Goal: Task Accomplishment & Management: Use online tool/utility

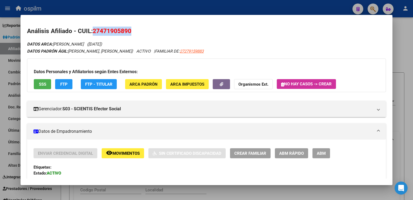
scroll to position [346, 0]
click at [232, 12] on div at bounding box center [206, 100] width 413 height 200
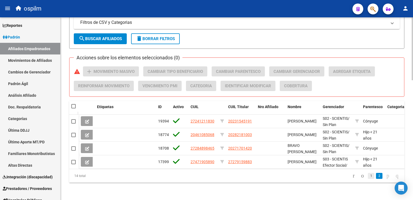
click at [368, 175] on link "1" at bounding box center [371, 175] width 6 height 6
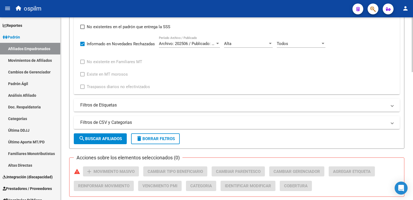
scroll to position [214, 0]
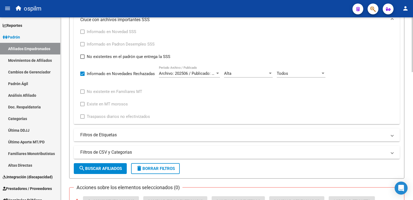
click at [412, 88] on div at bounding box center [412, 109] width 1 height 55
click at [249, 73] on div "Alta" at bounding box center [246, 73] width 44 height 5
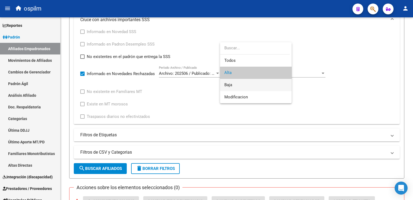
click at [235, 84] on span "Baja" at bounding box center [255, 85] width 63 height 12
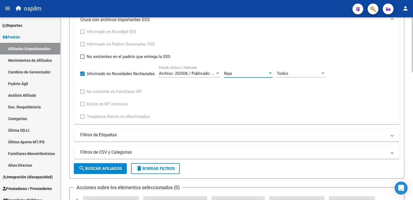
click at [108, 166] on span "search Buscar Afiliados" at bounding box center [100, 168] width 43 height 5
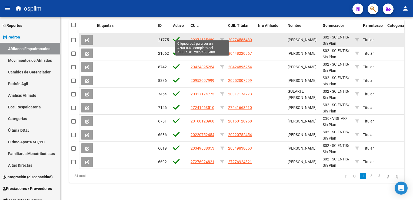
click at [195, 38] on span "20274585480" at bounding box center [203, 40] width 24 height 4
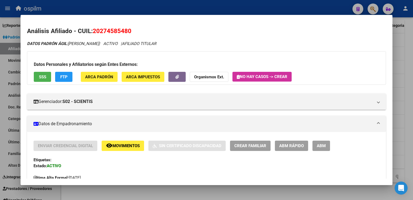
click at [213, 34] on h2 "Análisis Afiliado - CUIL: 20274585480" at bounding box center [206, 30] width 359 height 9
click at [62, 74] on span "FTP" at bounding box center [63, 76] width 7 height 5
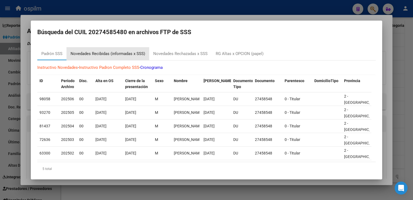
click at [96, 54] on div "Novedades Recibidas (informadas x SSS)" at bounding box center [108, 54] width 75 height 6
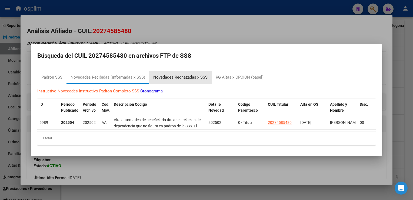
click at [192, 74] on div "Novedades Rechazadas x SSS" at bounding box center [180, 77] width 54 height 6
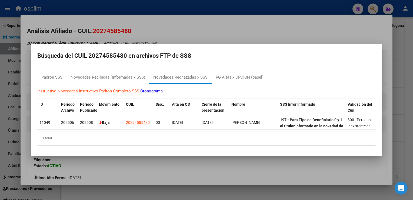
click at [158, 32] on div at bounding box center [206, 100] width 413 height 200
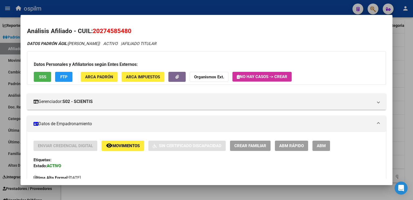
drag, startPoint x: 132, startPoint y: 30, endPoint x: 93, endPoint y: 30, distance: 38.7
click at [93, 30] on h2 "Análisis Afiliado - CUIL: 20274585480" at bounding box center [206, 30] width 359 height 9
copy span "20274585480"
click at [35, 79] on button "SSS" at bounding box center [42, 77] width 17 height 10
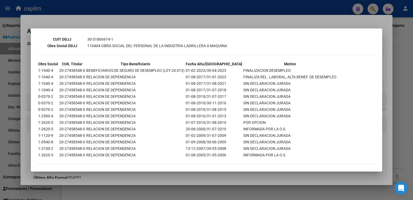
scroll to position [0, 0]
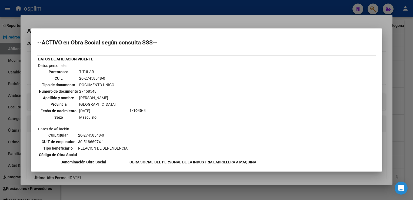
click at [168, 20] on div at bounding box center [206, 100] width 413 height 200
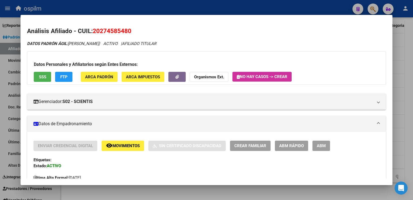
click at [407, 50] on div at bounding box center [206, 100] width 413 height 200
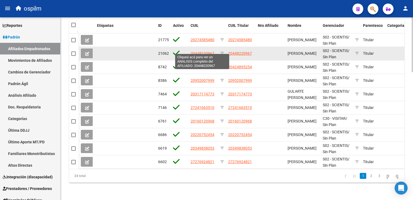
click at [198, 51] on span "20448220967" at bounding box center [203, 53] width 24 height 4
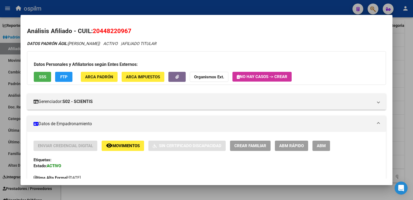
drag, startPoint x: 135, startPoint y: 29, endPoint x: 92, endPoint y: 29, distance: 43.3
click at [92, 29] on h2 "Análisis Afiliado - CUIL: 20448220967" at bounding box center [206, 30] width 359 height 9
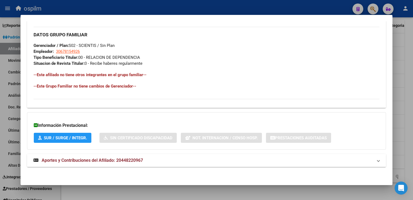
click at [85, 160] on span "Aportes y Contribuciones del Afiliado: 20448220967" at bounding box center [92, 159] width 101 height 5
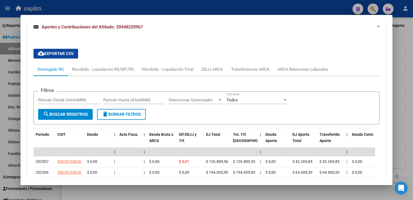
scroll to position [0, 0]
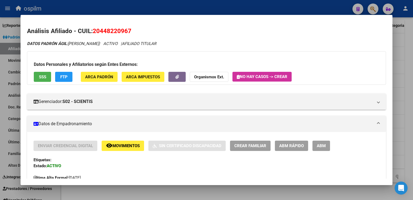
click at [40, 75] on span "SSS" at bounding box center [42, 76] width 7 height 5
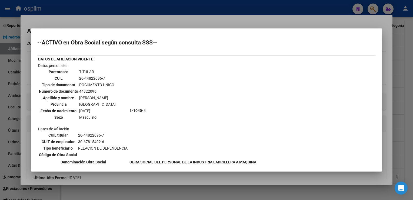
scroll to position [109, 0]
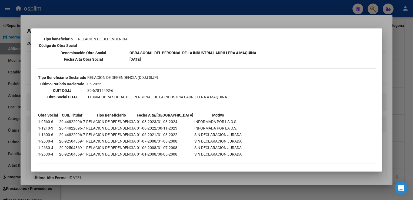
click at [141, 21] on div at bounding box center [206, 100] width 413 height 200
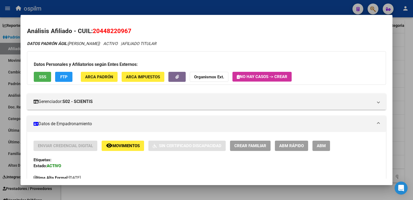
click at [66, 69] on div "Datos Personales y Afiliatorios según Entes Externos: SSS FTP ARCA Padrón ARCA …" at bounding box center [206, 68] width 359 height 34
click at [66, 72] on button "FTP" at bounding box center [63, 77] width 17 height 10
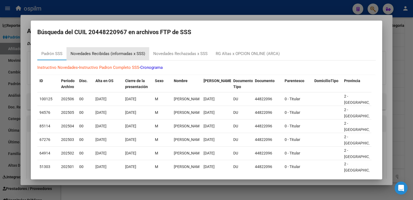
click at [94, 51] on div "Novedades Recibidas (informadas x SSS)" at bounding box center [108, 54] width 75 height 6
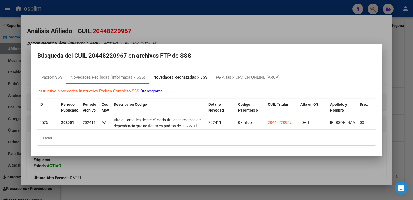
click at [162, 74] on div "Novedades Rechazadas x SSS" at bounding box center [180, 77] width 54 height 6
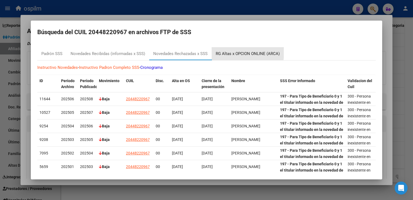
click at [230, 52] on div "RG Altas x OPCION ONLINE (ARCA)" at bounding box center [248, 54] width 64 height 6
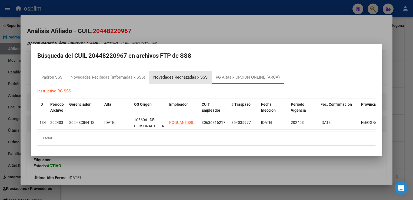
click at [167, 74] on div "Novedades Rechazadas x SSS" at bounding box center [180, 77] width 54 height 6
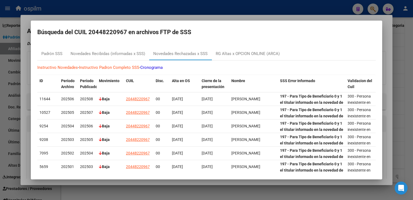
click at [387, 38] on div at bounding box center [206, 100] width 413 height 200
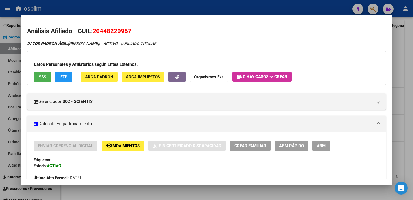
click at [402, 49] on div at bounding box center [206, 100] width 413 height 200
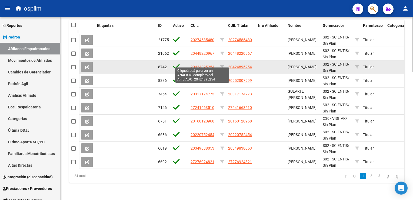
click at [202, 65] on span "20424895254" at bounding box center [203, 67] width 24 height 4
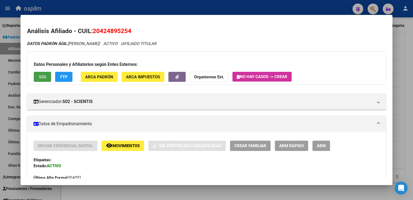
click at [39, 77] on span "SSS" at bounding box center [42, 76] width 7 height 5
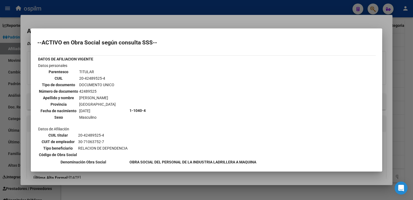
scroll to position [90, 0]
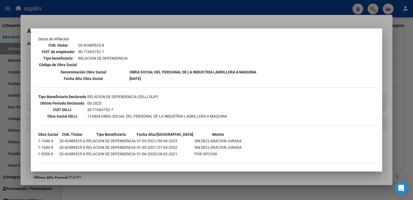
click at [172, 24] on div at bounding box center [206, 100] width 413 height 200
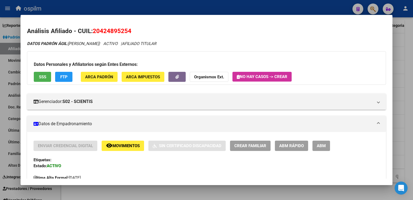
click at [58, 76] on button "FTP" at bounding box center [63, 77] width 17 height 10
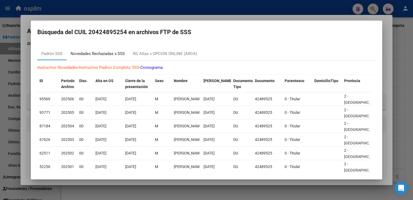
click at [107, 52] on div "Novedades Rechazadas x SSS" at bounding box center [98, 54] width 54 height 6
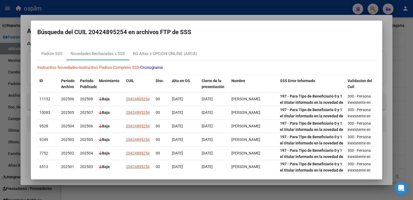
click at [157, 19] on div at bounding box center [206, 100] width 413 height 200
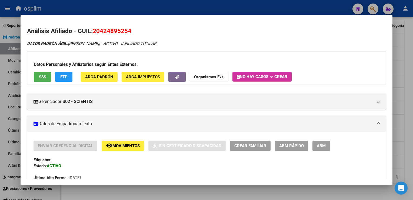
click at [408, 70] on div at bounding box center [206, 100] width 413 height 200
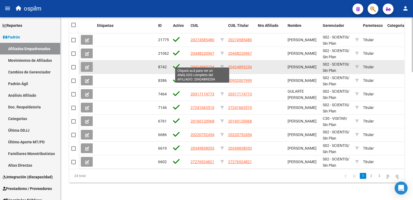
click at [200, 65] on span "20424895254" at bounding box center [203, 67] width 24 height 4
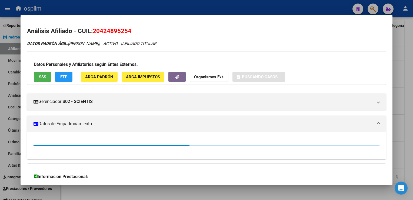
click at [133, 30] on h2 "Análisis Afiliado - CUIL: 20424895254" at bounding box center [206, 30] width 359 height 9
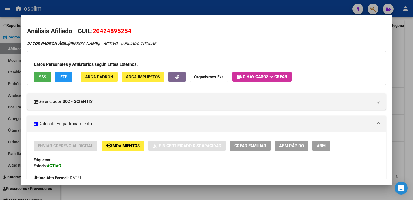
drag, startPoint x: 112, startPoint y: 30, endPoint x: 98, endPoint y: 31, distance: 14.4
click at [98, 31] on span "20424895254" at bounding box center [112, 30] width 39 height 7
drag, startPoint x: 98, startPoint y: 31, endPoint x: 191, endPoint y: 30, distance: 93.3
click at [191, 30] on h2 "Análisis Afiliado - CUIL: 20424895254" at bounding box center [206, 30] width 359 height 9
drag, startPoint x: 134, startPoint y: 32, endPoint x: 94, endPoint y: 35, distance: 39.8
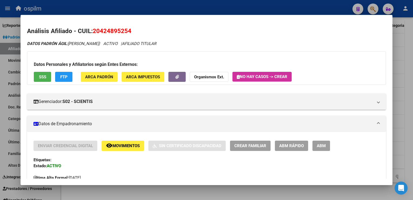
click at [94, 35] on h2 "Análisis Afiliado - CUIL: 20424895254" at bounding box center [206, 30] width 359 height 9
copy span "20424895254"
click at [39, 78] on span "SSS" at bounding box center [42, 76] width 7 height 5
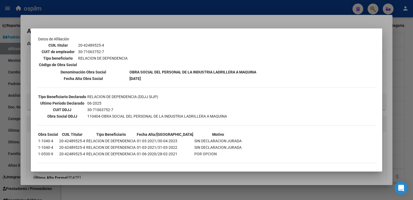
click at [162, 22] on div at bounding box center [206, 100] width 413 height 200
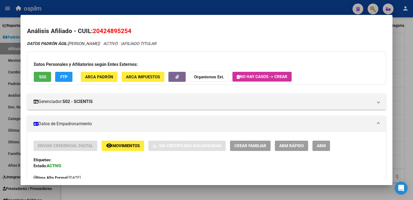
click at [63, 76] on span "FTP" at bounding box center [63, 76] width 7 height 5
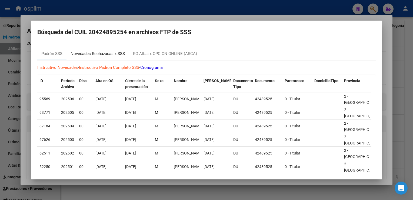
click at [109, 52] on div "Novedades Rechazadas x SSS" at bounding box center [98, 54] width 54 height 6
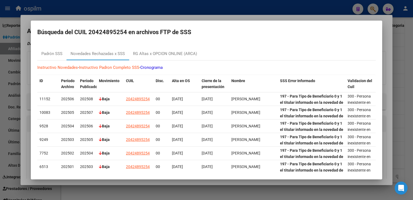
click at [154, 18] on div at bounding box center [206, 100] width 413 height 200
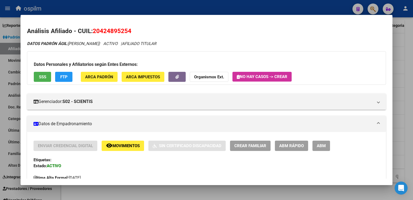
click at [403, 74] on div at bounding box center [206, 100] width 413 height 200
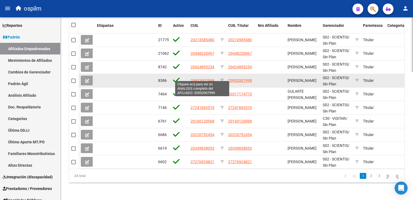
click at [208, 78] on span "20952007999" at bounding box center [203, 80] width 24 height 4
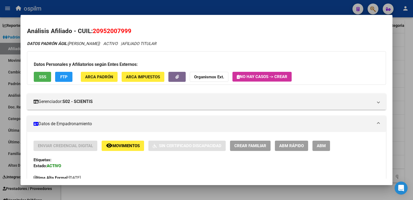
drag, startPoint x: 134, startPoint y: 32, endPoint x: 94, endPoint y: 34, distance: 40.4
click at [94, 34] on h2 "Análisis Afiliado - CUIL: 20952007999" at bounding box center [206, 30] width 359 height 9
copy span "20952007999"
click at [42, 75] on span "SSS" at bounding box center [42, 76] width 7 height 5
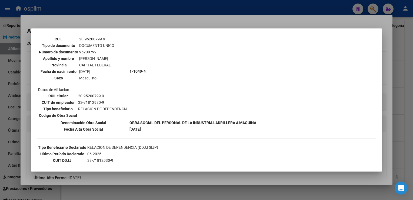
scroll to position [41, 0]
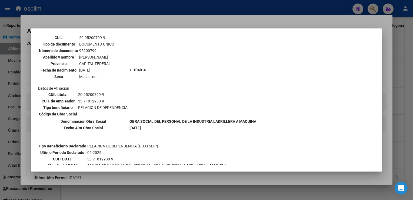
click at [174, 23] on div at bounding box center [206, 100] width 413 height 200
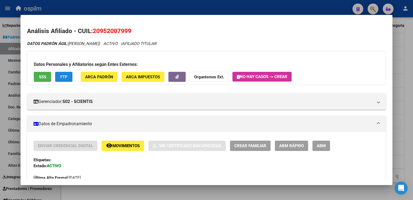
click at [62, 79] on button "FTP" at bounding box center [63, 77] width 17 height 10
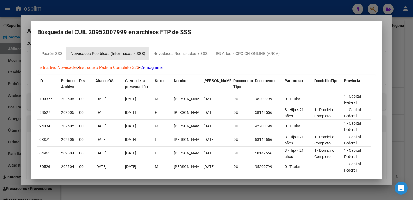
click at [97, 51] on div "Novedades Recibidas (informadas x SSS)" at bounding box center [108, 54] width 75 height 6
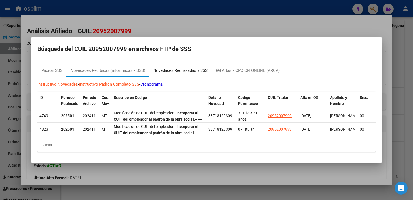
click at [180, 67] on div "Novedades Rechazadas x SSS" at bounding box center [180, 70] width 54 height 6
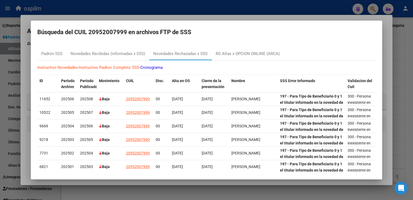
click at [388, 46] on div at bounding box center [206, 100] width 413 height 200
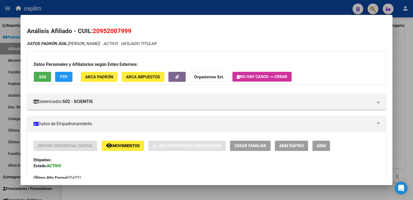
click at [406, 51] on div at bounding box center [206, 100] width 413 height 200
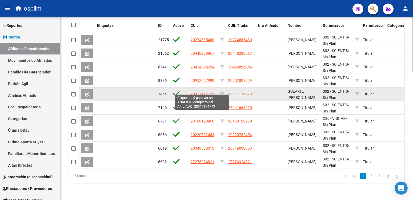
click at [202, 92] on span "20317174773" at bounding box center [203, 94] width 24 height 4
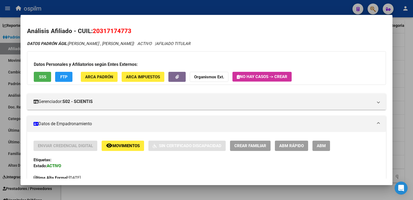
drag, startPoint x: 135, startPoint y: 31, endPoint x: 93, endPoint y: 34, distance: 42.3
click at [93, 34] on h2 "Análisis Afiliado - CUIL: 20317174773" at bounding box center [206, 30] width 359 height 9
copy span "20317174773"
click at [45, 73] on button "SSS" at bounding box center [42, 77] width 17 height 10
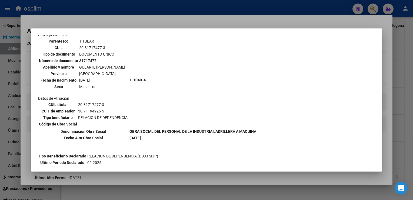
scroll to position [38, 0]
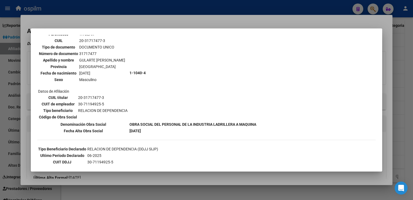
click at [187, 21] on div at bounding box center [206, 100] width 413 height 200
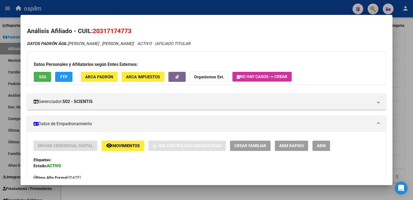
click at [65, 81] on button "FTP" at bounding box center [63, 77] width 17 height 10
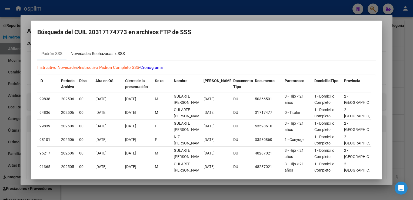
click at [112, 54] on div "Novedades Rechazadas x SSS" at bounding box center [98, 54] width 54 height 6
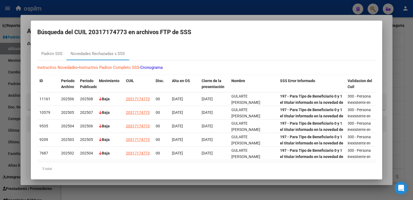
click at [180, 16] on div at bounding box center [206, 100] width 413 height 200
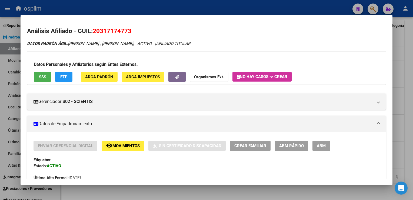
drag, startPoint x: 102, startPoint y: 72, endPoint x: 105, endPoint y: 66, distance: 7.1
click at [103, 69] on div "Datos Personales y Afiliatorios según Entes Externos: SSS FTP ARCA Padrón ARCA …" at bounding box center [206, 68] width 359 height 34
click at [405, 74] on div at bounding box center [206, 100] width 413 height 200
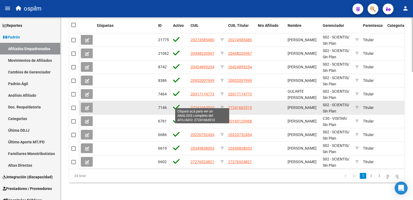
click at [200, 105] on span "27241663510" at bounding box center [203, 107] width 24 height 4
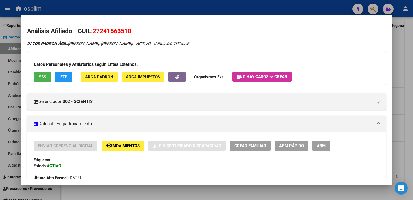
drag, startPoint x: 135, startPoint y: 29, endPoint x: 94, endPoint y: 31, distance: 40.6
click at [94, 31] on h2 "Análisis Afiliado - CUIL: 27241663510" at bounding box center [206, 30] width 359 height 9
copy span "27241663510"
click at [44, 75] on span "SSS" at bounding box center [42, 76] width 7 height 5
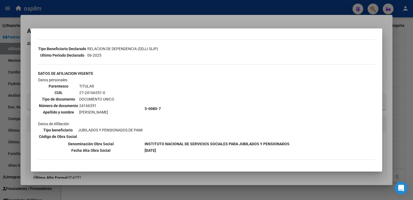
scroll to position [0, 0]
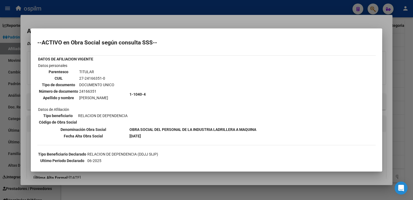
drag, startPoint x: 91, startPoint y: 21, endPoint x: 51, endPoint y: 33, distance: 41.9
click at [91, 21] on div at bounding box center [206, 100] width 413 height 200
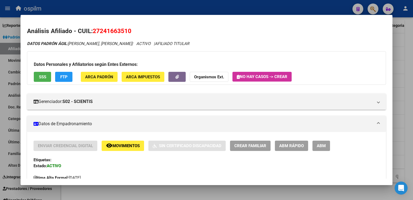
drag, startPoint x: 134, startPoint y: 30, endPoint x: 95, endPoint y: 33, distance: 39.1
click at [95, 33] on h2 "Análisis Afiliado - CUIL: 27241663510" at bounding box center [206, 30] width 359 height 9
drag, startPoint x: 95, startPoint y: 33, endPoint x: 85, endPoint y: 24, distance: 13.0
click at [192, 32] on h2 "Análisis Afiliado - CUIL: 27241663510" at bounding box center [206, 30] width 359 height 9
drag, startPoint x: 94, startPoint y: 31, endPoint x: 132, endPoint y: 32, distance: 37.9
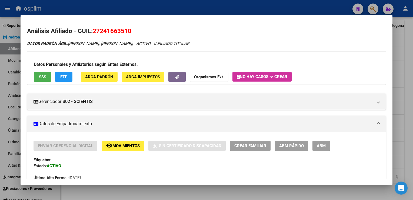
click at [132, 32] on h2 "Análisis Afiliado - CUIL: 27241663510" at bounding box center [206, 30] width 359 height 9
copy span "27241663510"
click at [115, 144] on span "Movimientos" at bounding box center [125, 145] width 27 height 5
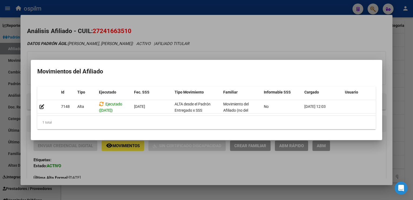
click at [169, 30] on div at bounding box center [206, 100] width 413 height 200
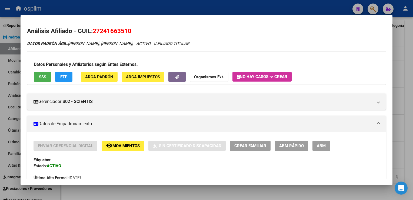
click at [61, 77] on span "FTP" at bounding box center [63, 76] width 7 height 5
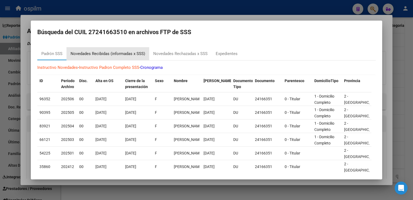
click at [100, 54] on div "Novedades Recibidas (informadas x SSS)" at bounding box center [108, 54] width 75 height 6
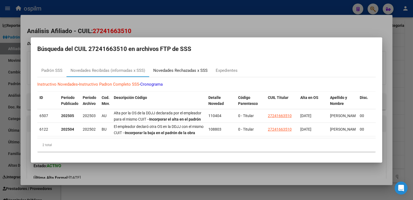
click at [172, 68] on div "Novedades Rechazadas x SSS" at bounding box center [180, 70] width 54 height 6
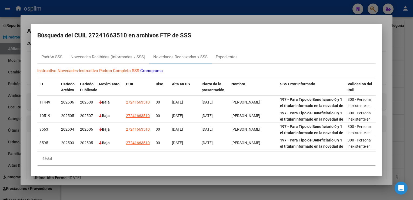
click at [185, 18] on div at bounding box center [206, 100] width 413 height 200
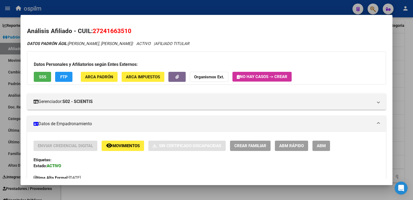
click at [97, 77] on span "ARCA Padrón" at bounding box center [99, 76] width 28 height 5
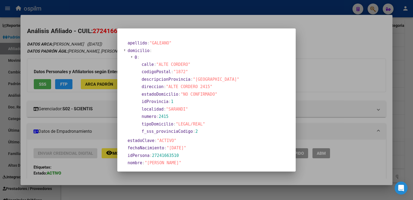
click at [307, 34] on div at bounding box center [206, 100] width 413 height 200
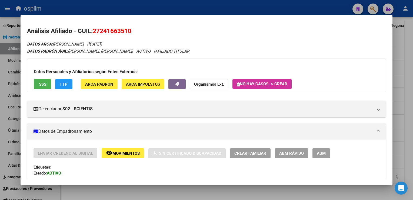
click at [39, 82] on span "SSS" at bounding box center [42, 84] width 7 height 5
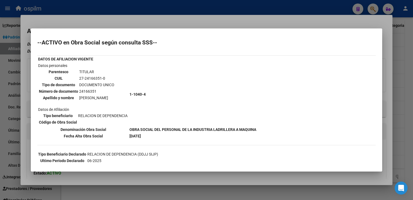
click at [214, 19] on div at bounding box center [206, 100] width 413 height 200
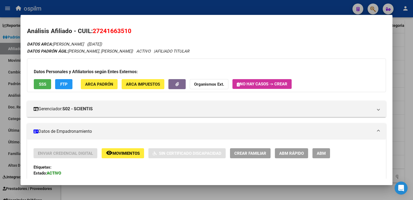
click at [412, 56] on div at bounding box center [206, 100] width 413 height 200
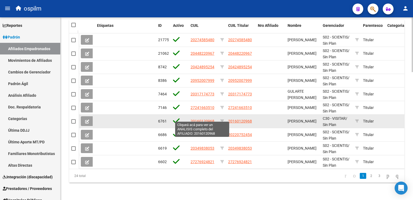
click at [202, 119] on span "20160120968" at bounding box center [203, 121] width 24 height 4
type textarea "20160120968"
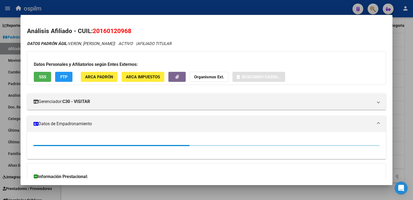
drag, startPoint x: 134, startPoint y: 31, endPoint x: 92, endPoint y: 32, distance: 41.6
click at [92, 32] on h2 "Análisis Afiliado - CUIL: 20160120968" at bounding box center [206, 30] width 359 height 9
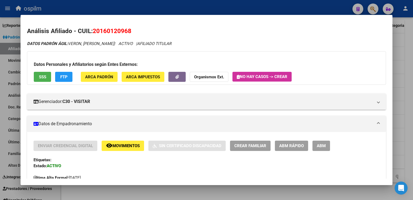
copy h2 "20160120968"
click at [39, 76] on span "SSS" at bounding box center [42, 76] width 7 height 5
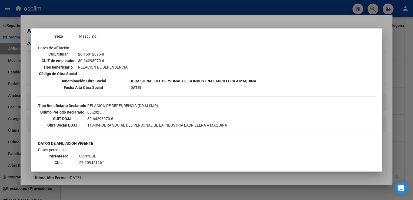
scroll to position [78, 0]
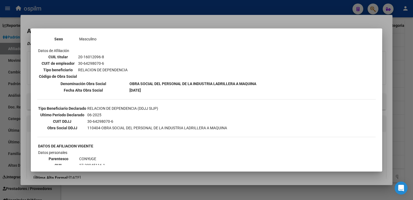
click at [146, 16] on div at bounding box center [206, 100] width 413 height 200
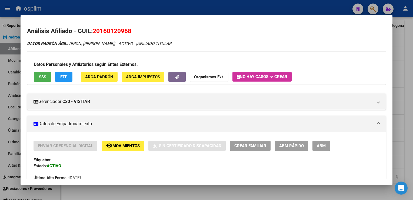
click at [64, 74] on span "FTP" at bounding box center [63, 76] width 7 height 5
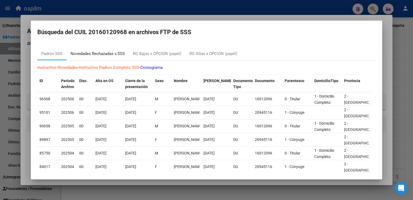
click at [103, 55] on div "Novedades Rechazadas x SSS" at bounding box center [98, 54] width 54 height 6
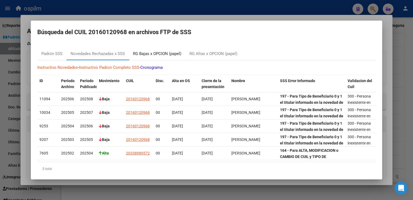
click at [148, 56] on div "RG Bajas x OPCION (papel)" at bounding box center [157, 54] width 48 height 6
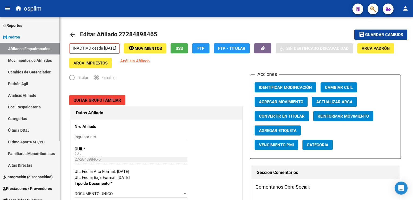
scroll to position [87, 0]
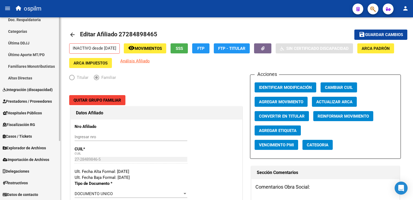
click at [57, 85] on div "Firma Express Reportes Ingresos Devengados Análisis Histórico Detalles Transfer…" at bounding box center [31, 65] width 62 height 270
click at [28, 111] on span "Hospitales Públicos" at bounding box center [22, 113] width 39 height 6
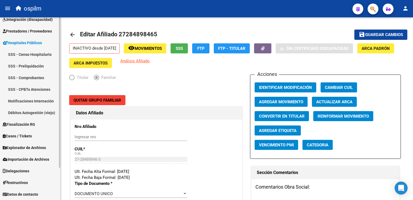
scroll to position [29, 0]
click at [21, 30] on span "Prestadores / Proveedores" at bounding box center [27, 31] width 49 height 6
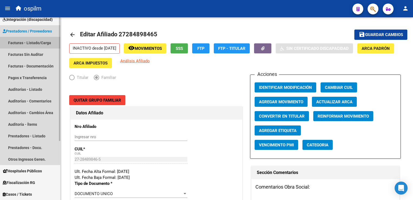
click at [31, 44] on link "Facturas - Listado/Carga" at bounding box center [30, 43] width 60 height 12
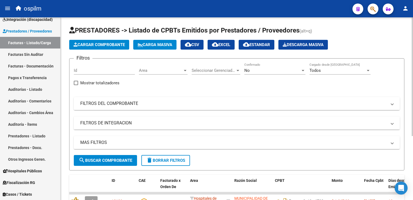
scroll to position [98, 0]
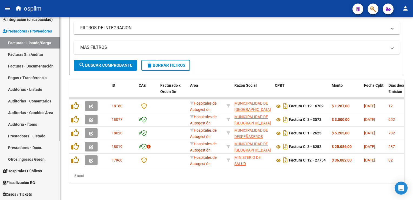
click at [29, 56] on link "Facturas Sin Auditar" at bounding box center [30, 54] width 60 height 12
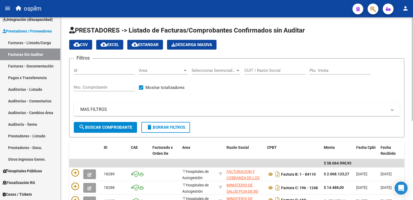
scroll to position [139, 0]
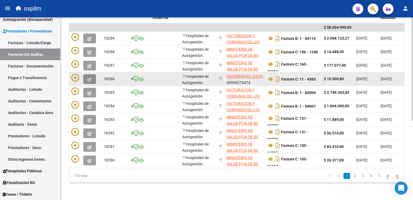
click at [90, 77] on icon "button" at bounding box center [90, 79] width 4 height 4
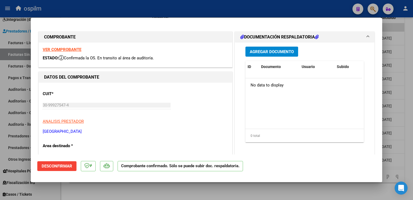
scroll to position [252, 0]
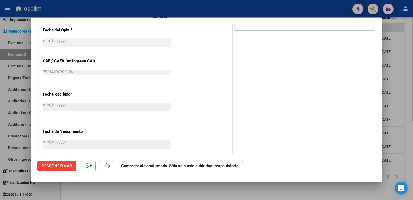
click at [404, 121] on div at bounding box center [206, 100] width 413 height 200
type input "$ 0,00"
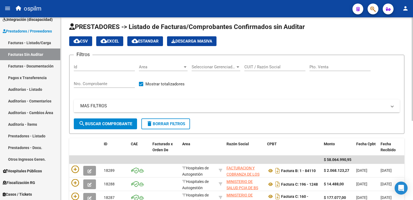
scroll to position [0, 0]
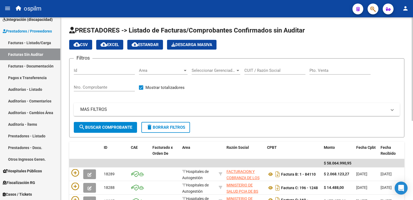
click at [146, 74] on div "Area Area" at bounding box center [163, 69] width 49 height 12
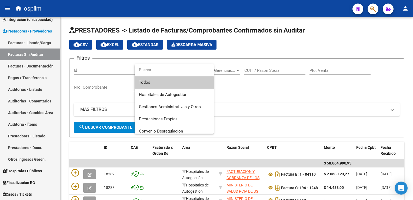
click at [263, 111] on div at bounding box center [206, 100] width 413 height 200
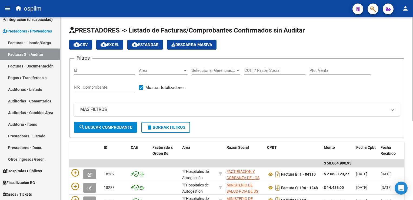
click at [102, 110] on mat-panel-title "MAS FILTROS" at bounding box center [233, 109] width 307 height 6
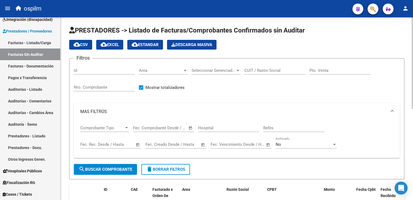
scroll to position [181, 0]
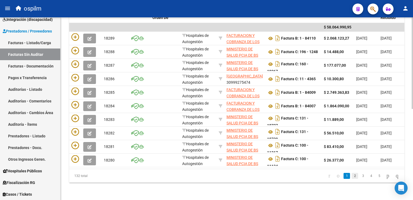
click at [352, 175] on link "2" at bounding box center [355, 175] width 6 height 6
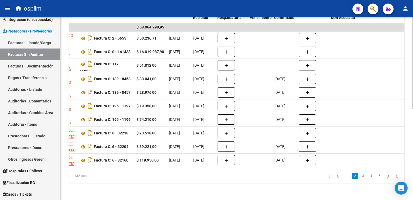
scroll to position [0, 0]
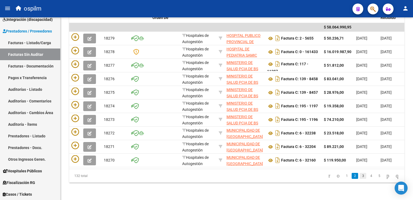
click at [360, 176] on link "3" at bounding box center [363, 175] width 6 height 6
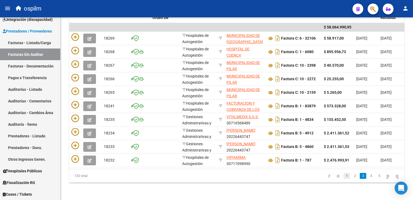
click at [344, 176] on link "1" at bounding box center [347, 175] width 6 height 6
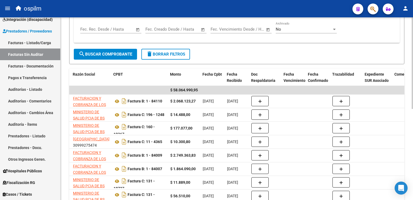
scroll to position [116, 0]
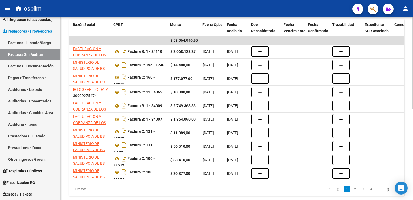
click at [413, 163] on html "menu ospilm person Firma Express Reportes Ingresos Devengados Análisis Históric…" at bounding box center [206, 100] width 413 height 200
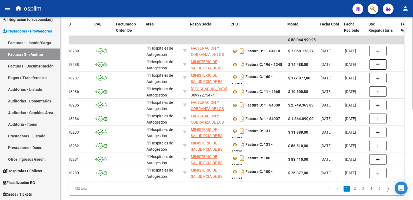
scroll to position [0, 0]
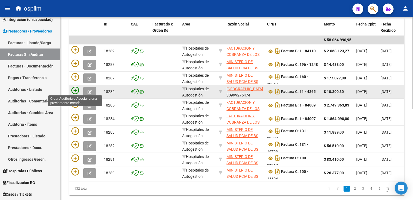
click at [75, 89] on icon at bounding box center [75, 91] width 8 height 8
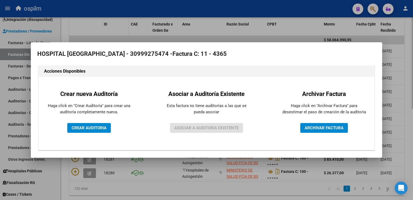
click at [113, 31] on div at bounding box center [206, 100] width 413 height 200
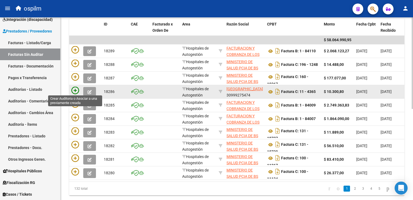
click at [72, 90] on icon at bounding box center [75, 91] width 8 height 8
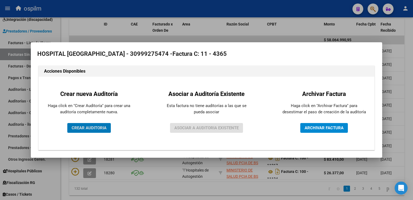
click at [90, 33] on div at bounding box center [206, 100] width 413 height 200
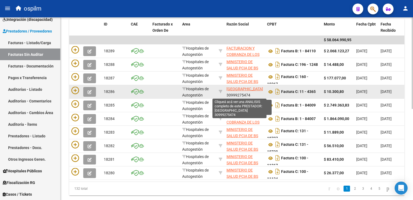
click at [230, 88] on span "[GEOGRAPHIC_DATA]" at bounding box center [245, 89] width 36 height 4
type textarea "30999275474"
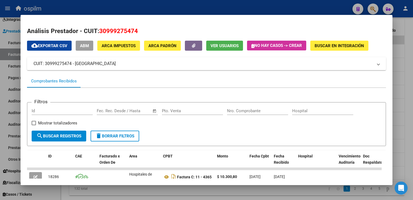
scroll to position [35, 0]
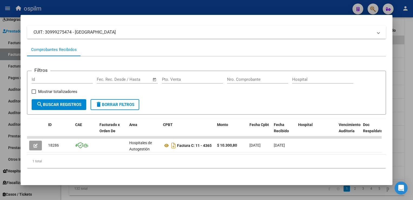
click at [408, 57] on div at bounding box center [206, 100] width 413 height 200
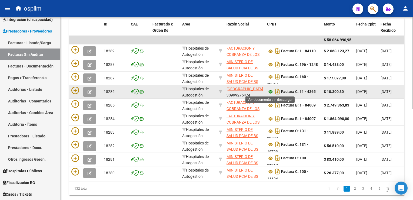
click at [270, 90] on icon at bounding box center [270, 91] width 7 height 6
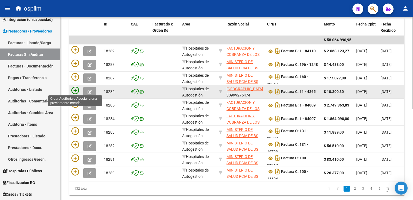
click at [74, 89] on icon at bounding box center [75, 91] width 8 height 8
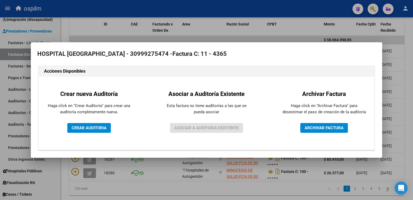
click at [89, 36] on div at bounding box center [206, 100] width 413 height 200
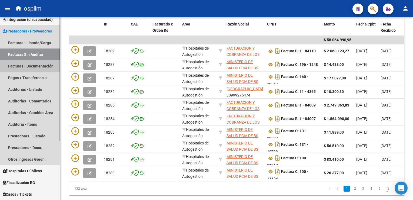
click at [19, 64] on link "Facturas - Documentación" at bounding box center [30, 66] width 60 height 12
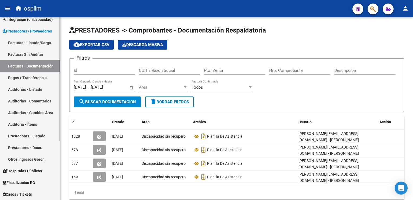
click at [23, 53] on link "Facturas Sin Auditar" at bounding box center [30, 54] width 60 height 12
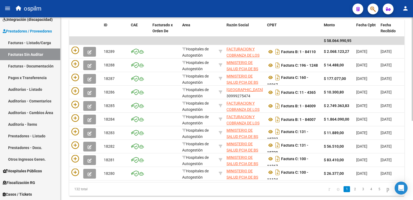
scroll to position [126, 0]
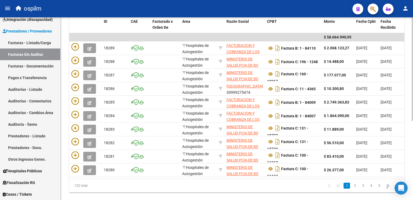
click at [413, 111] on html "menu ospilm person Firma Express Reportes Ingresos Devengados Análisis Históric…" at bounding box center [206, 100] width 413 height 200
click at [352, 188] on link "2" at bounding box center [355, 185] width 6 height 6
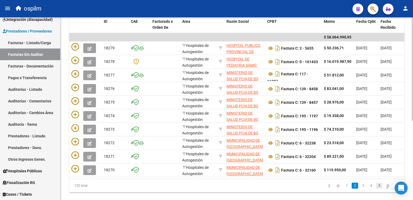
click at [376, 188] on link "5" at bounding box center [379, 185] width 6 height 6
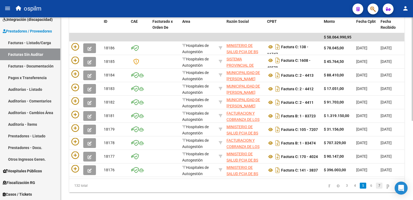
click at [376, 188] on link "7" at bounding box center [379, 185] width 6 height 6
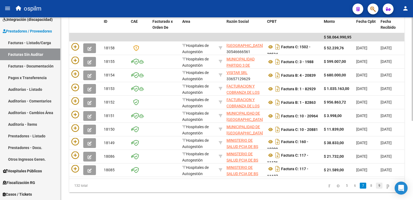
click at [376, 188] on link "9" at bounding box center [379, 185] width 6 height 6
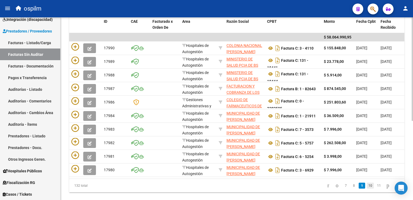
click at [367, 188] on link "10" at bounding box center [370, 185] width 7 height 6
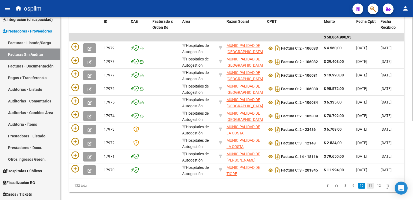
click at [367, 188] on link "11" at bounding box center [370, 185] width 7 height 6
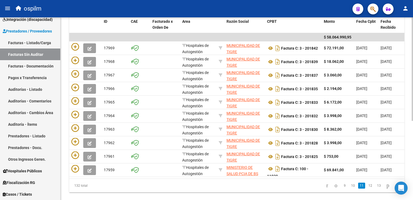
click at [358, 188] on link "11" at bounding box center [361, 185] width 7 height 6
click at [325, 188] on icon "go to first page" at bounding box center [327, 185] width 4 height 6
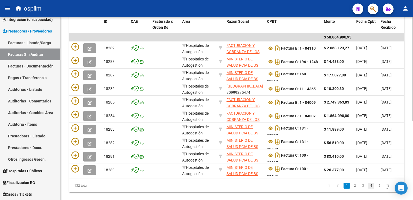
click at [368, 188] on link "4" at bounding box center [371, 185] width 6 height 6
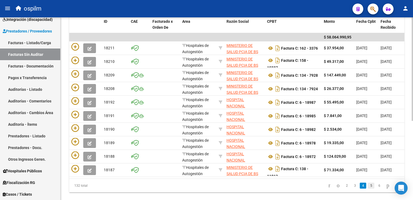
click at [368, 188] on link "5" at bounding box center [371, 185] width 6 height 6
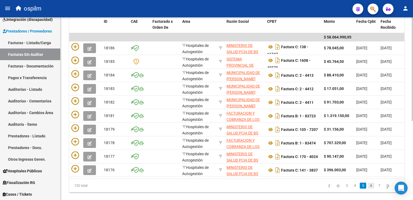
click at [368, 188] on link "6" at bounding box center [371, 185] width 6 height 6
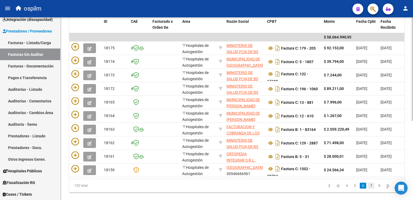
click at [368, 188] on link "7" at bounding box center [371, 185] width 6 height 6
